Goal: Task Accomplishment & Management: Manage account settings

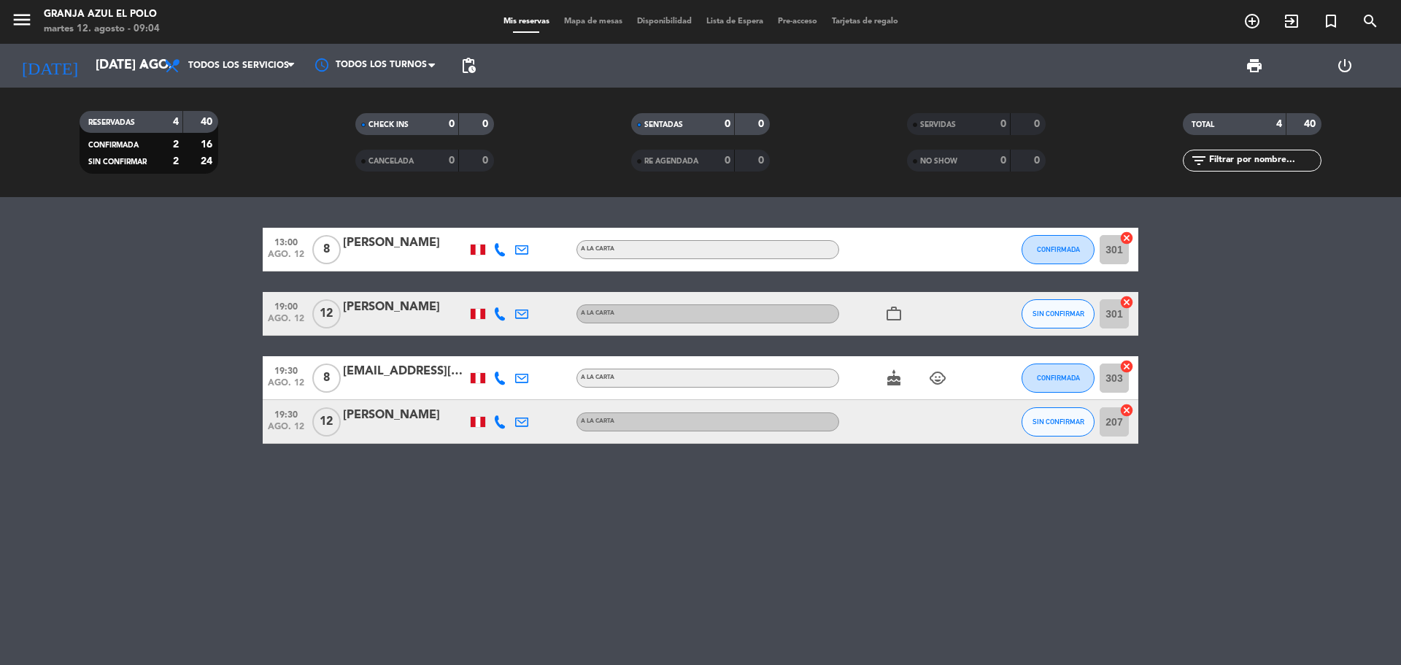
click at [401, 309] on div "[PERSON_NAME]" at bounding box center [405, 307] width 124 height 19
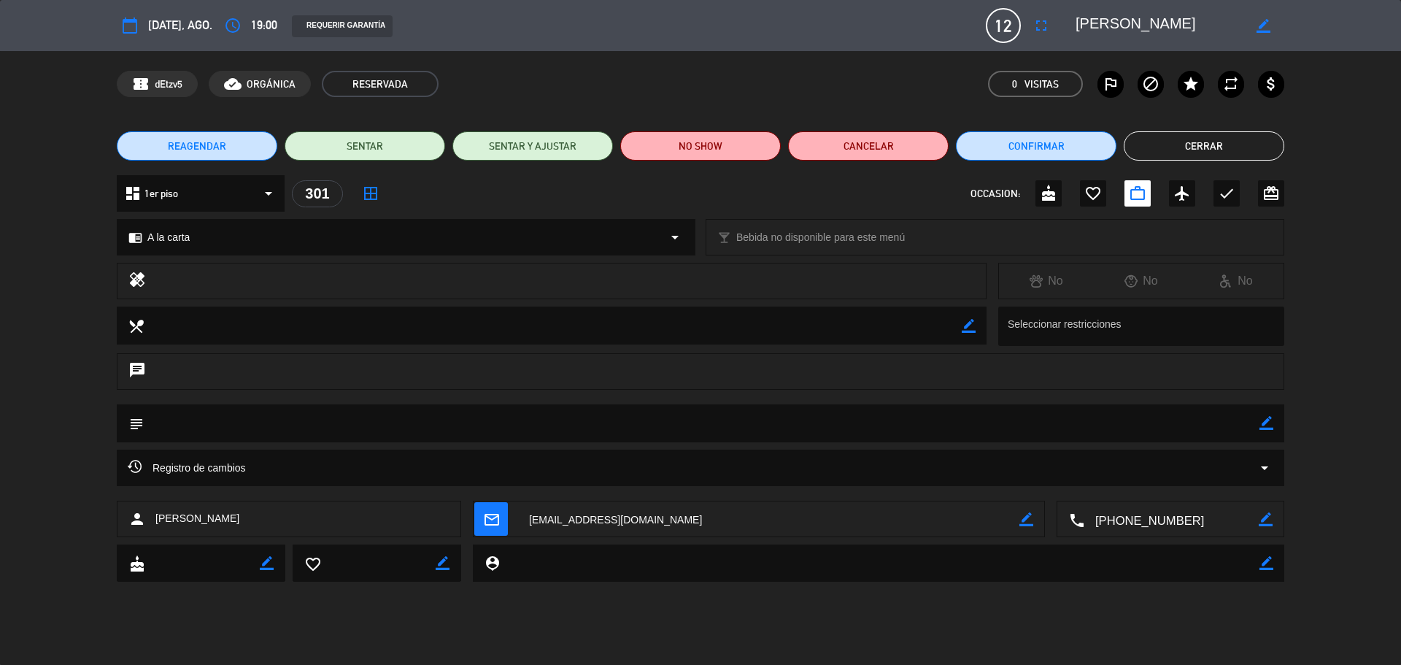
click at [1000, 27] on span "12" at bounding box center [1003, 25] width 35 height 35
click at [1263, 26] on icon "border_color" at bounding box center [1264, 26] width 14 height 14
click at [1035, 26] on icon "fullscreen" at bounding box center [1041, 26] width 18 height 18
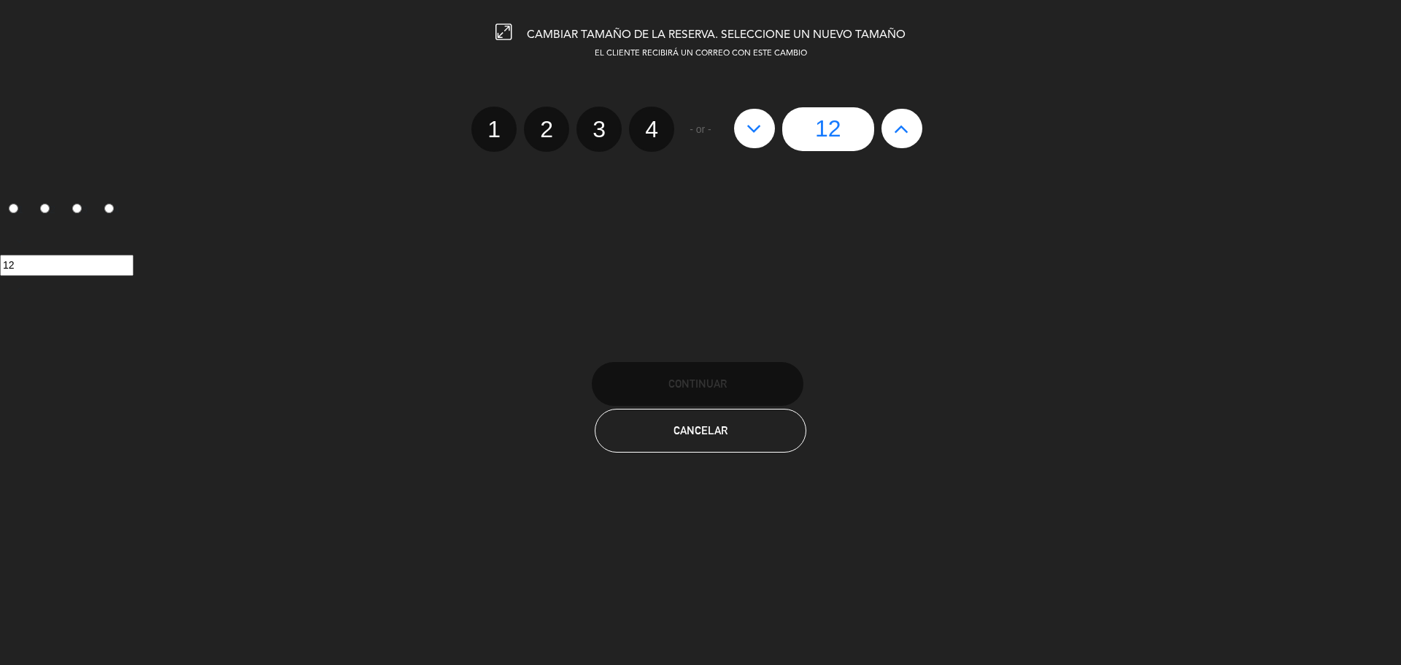
click at [904, 136] on icon at bounding box center [901, 128] width 15 height 23
type input "13"
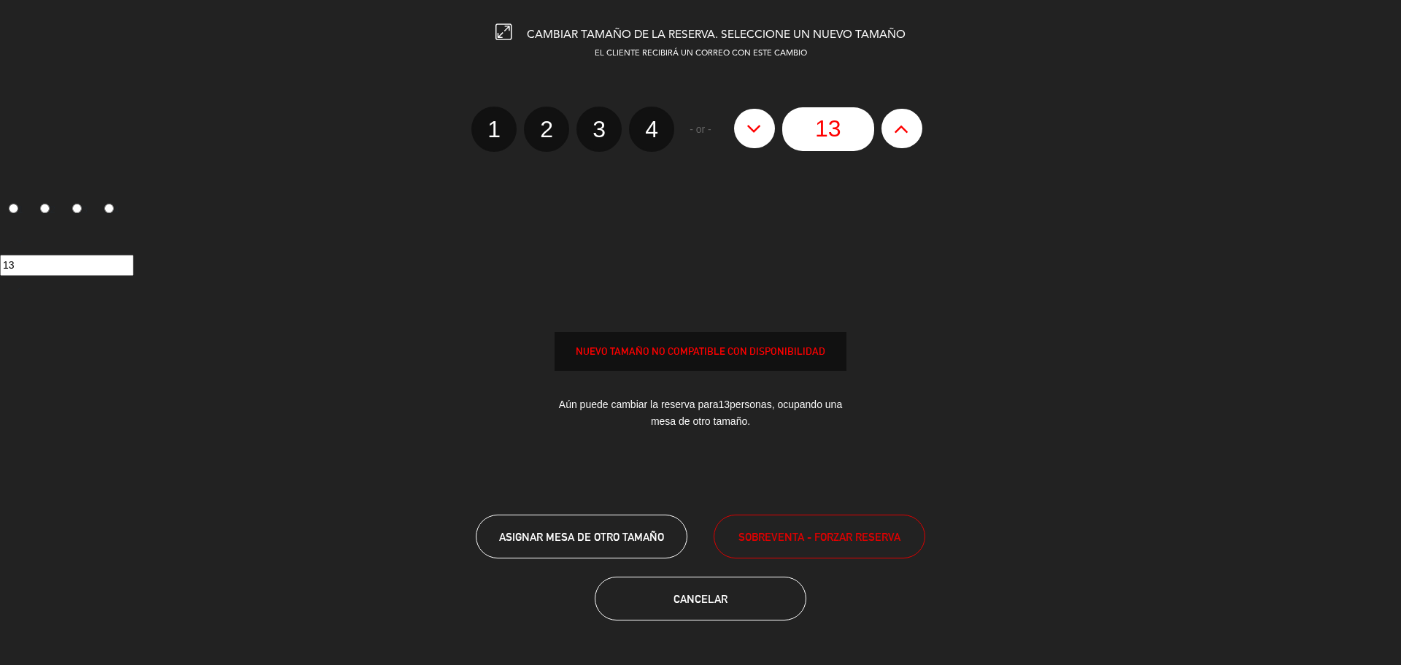
click at [903, 136] on icon at bounding box center [901, 128] width 15 height 23
type input "14"
click at [903, 136] on icon at bounding box center [901, 128] width 15 height 23
type input "15"
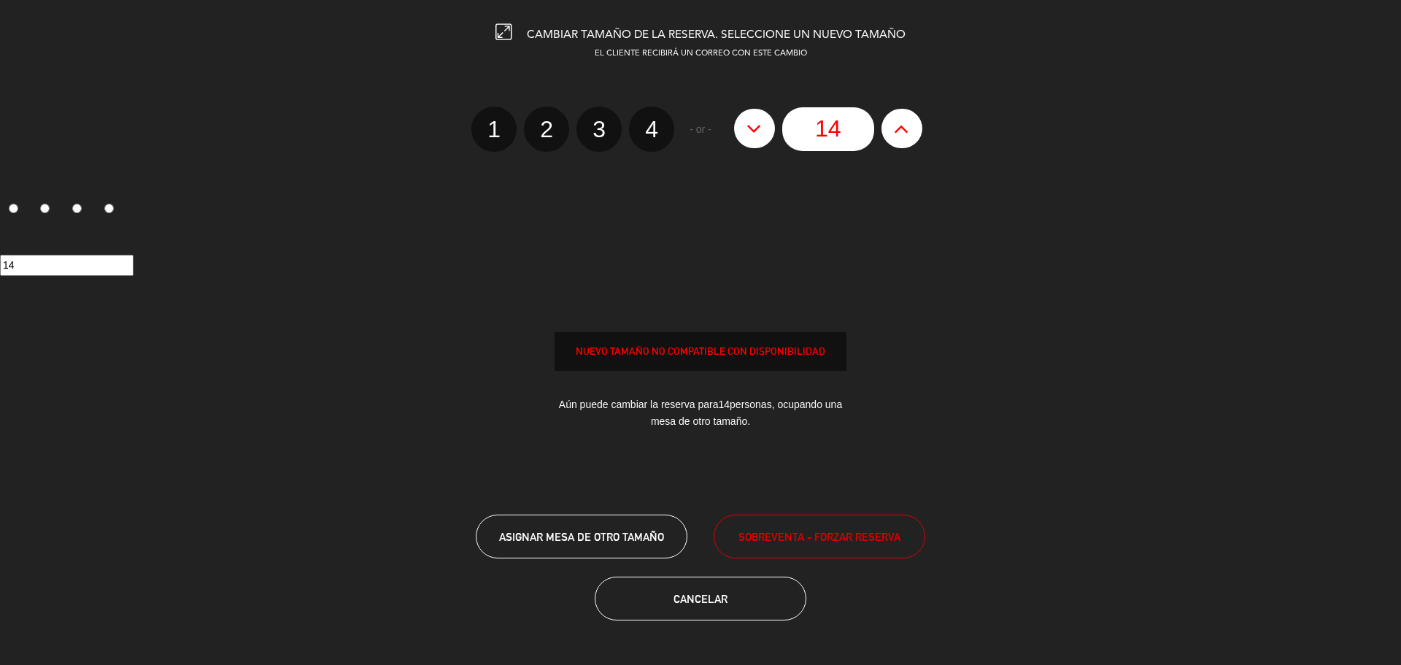
type input "15"
